Goal: Task Accomplishment & Management: Use online tool/utility

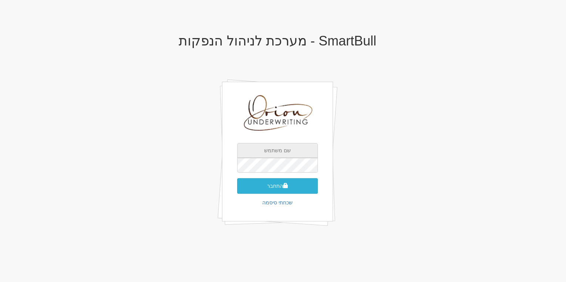
type input "[EMAIL_ADDRESS][DOMAIN_NAME]"
click at [274, 184] on button "התחבר" at bounding box center [277, 186] width 81 height 16
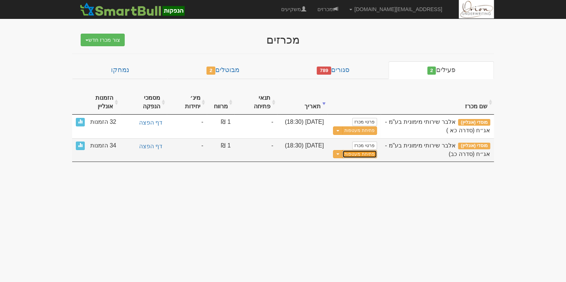
drag, startPoint x: 355, startPoint y: 149, endPoint x: 357, endPoint y: 145, distance: 5.1
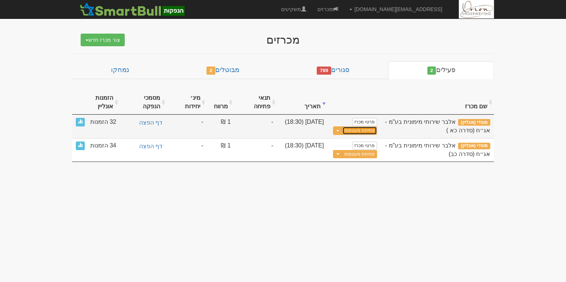
click at [367, 126] on link "פתיחת מעטפות" at bounding box center [359, 130] width 34 height 9
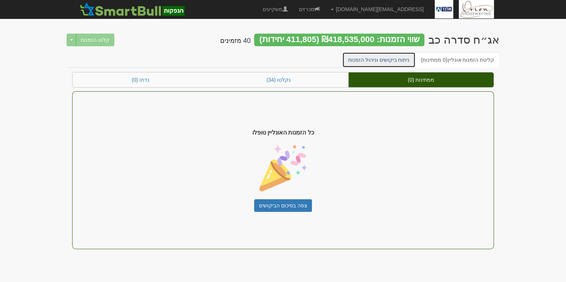
click at [389, 61] on link "ניתוח ביקושים וניהול הזמנות" at bounding box center [379, 60] width 74 height 16
click at [397, 58] on link "ניתוח ביקושים וניהול הזמנות" at bounding box center [379, 60] width 74 height 16
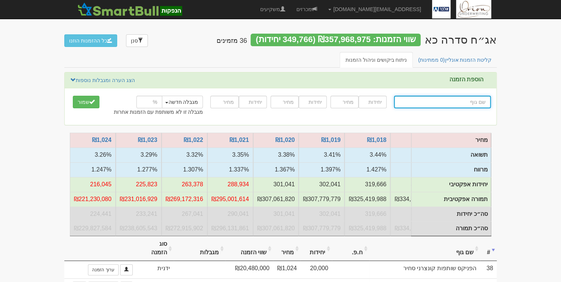
scroll to position [0, -170]
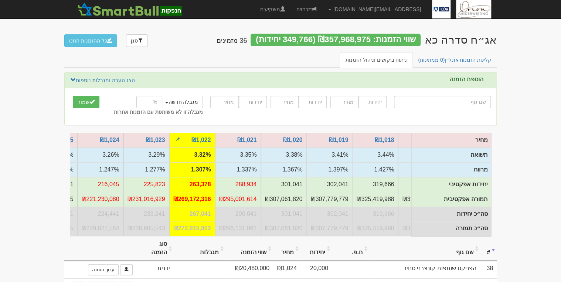
click at [203, 153] on td "3.32%" at bounding box center [192, 154] width 46 height 15
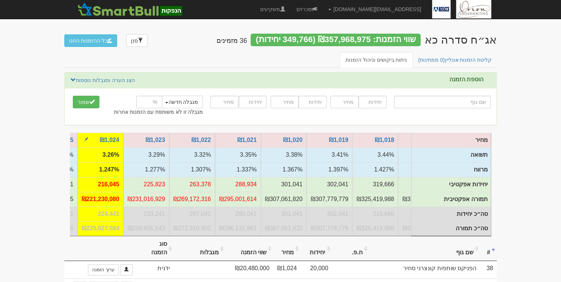
click at [92, 204] on td "₪221,230,080" at bounding box center [101, 199] width 46 height 15
click at [100, 197] on td "₪221,230,080" at bounding box center [101, 199] width 46 height 15
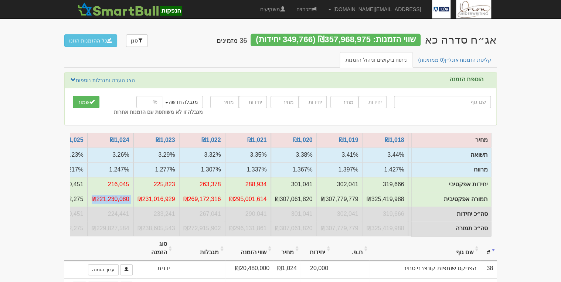
scroll to position [0, -120]
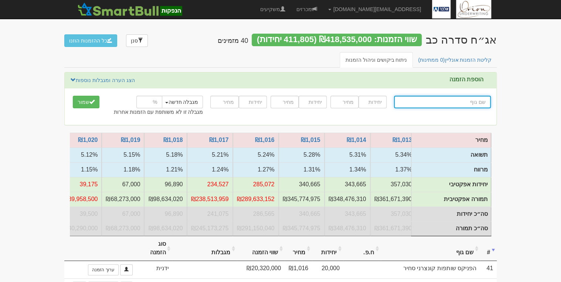
scroll to position [0, -283]
